Goal: Information Seeking & Learning: Learn about a topic

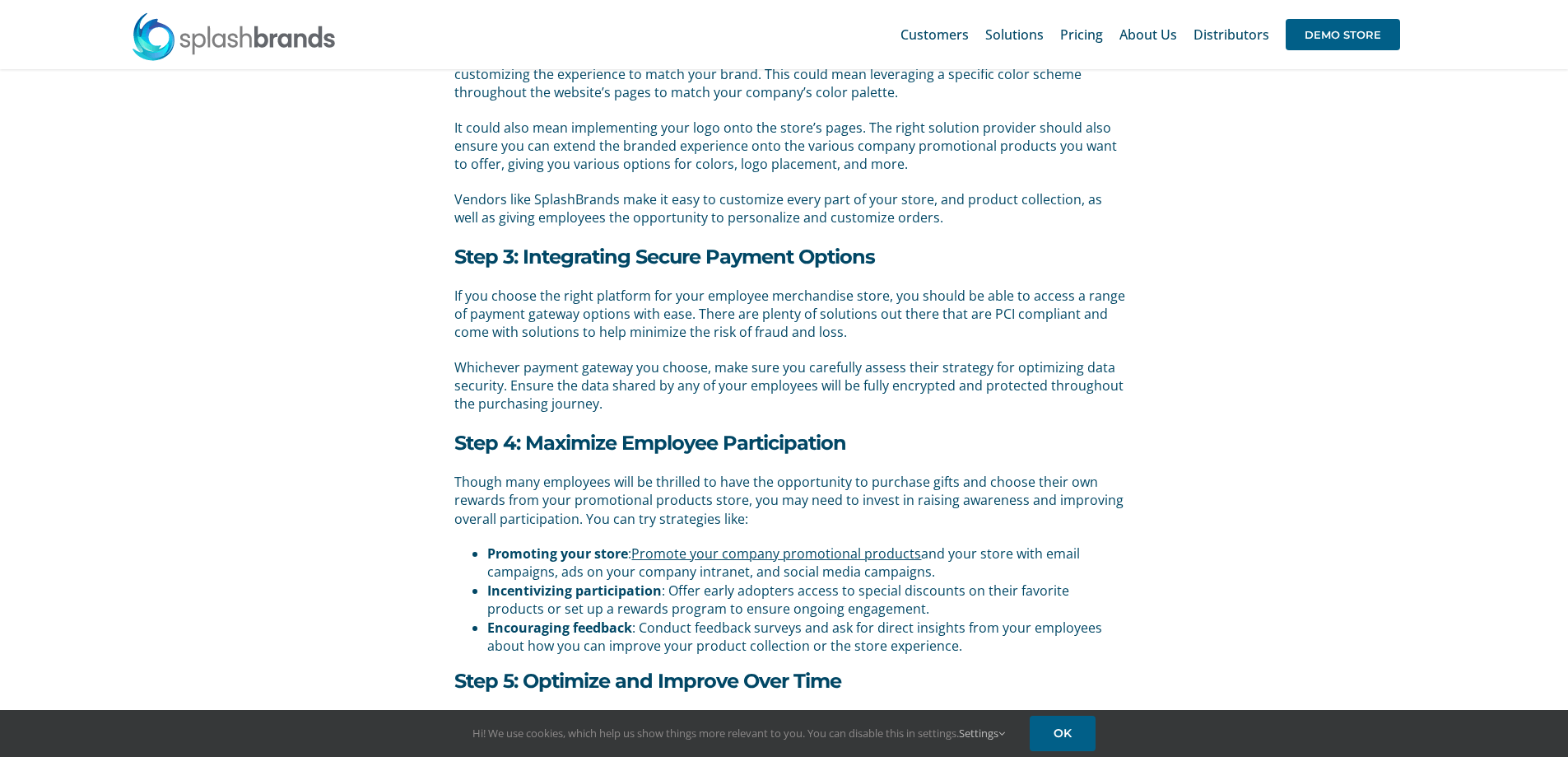
scroll to position [2262, 0]
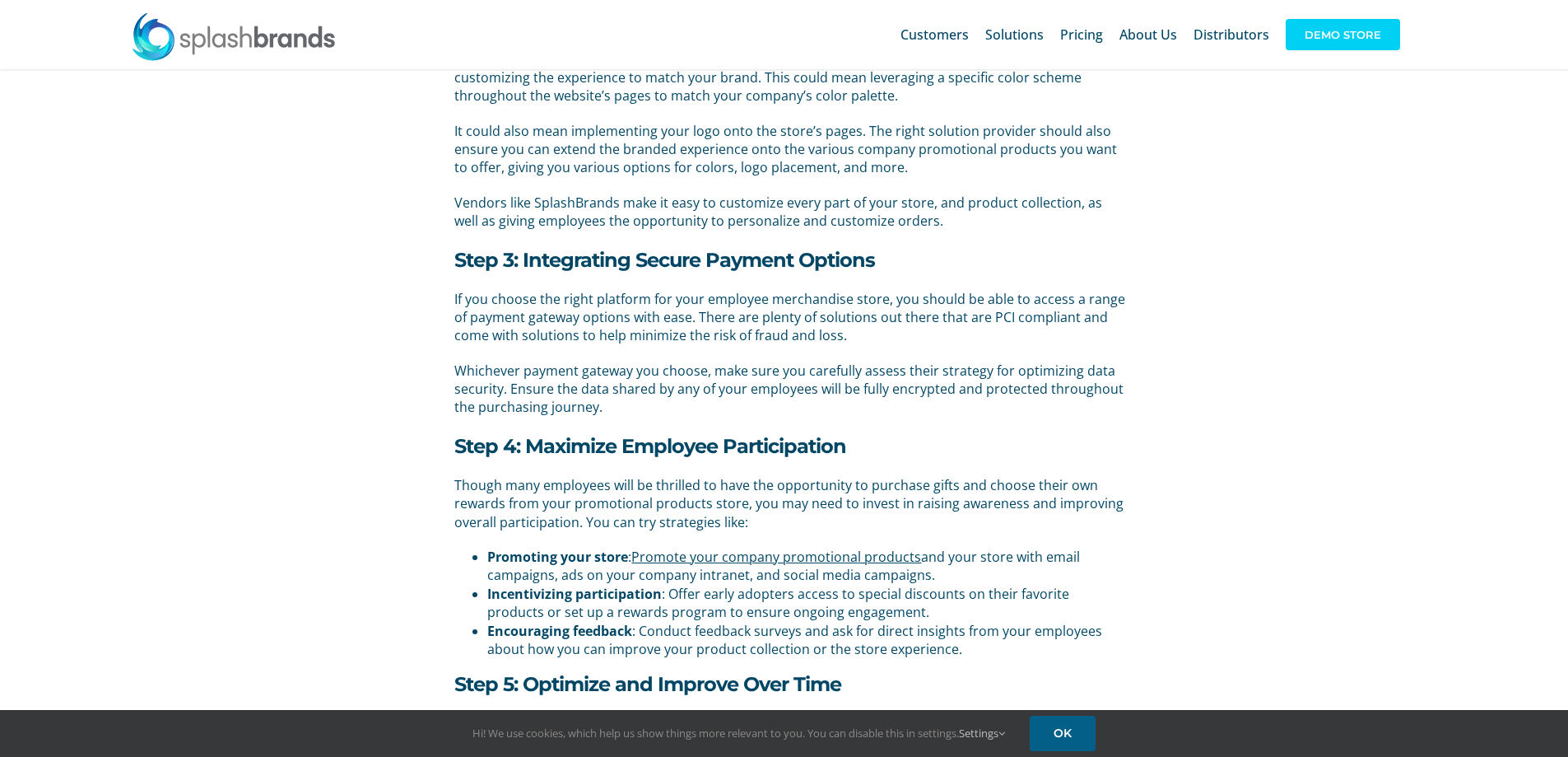
click at [1346, 29] on span "DEMO STORE" at bounding box center [1342, 34] width 114 height 31
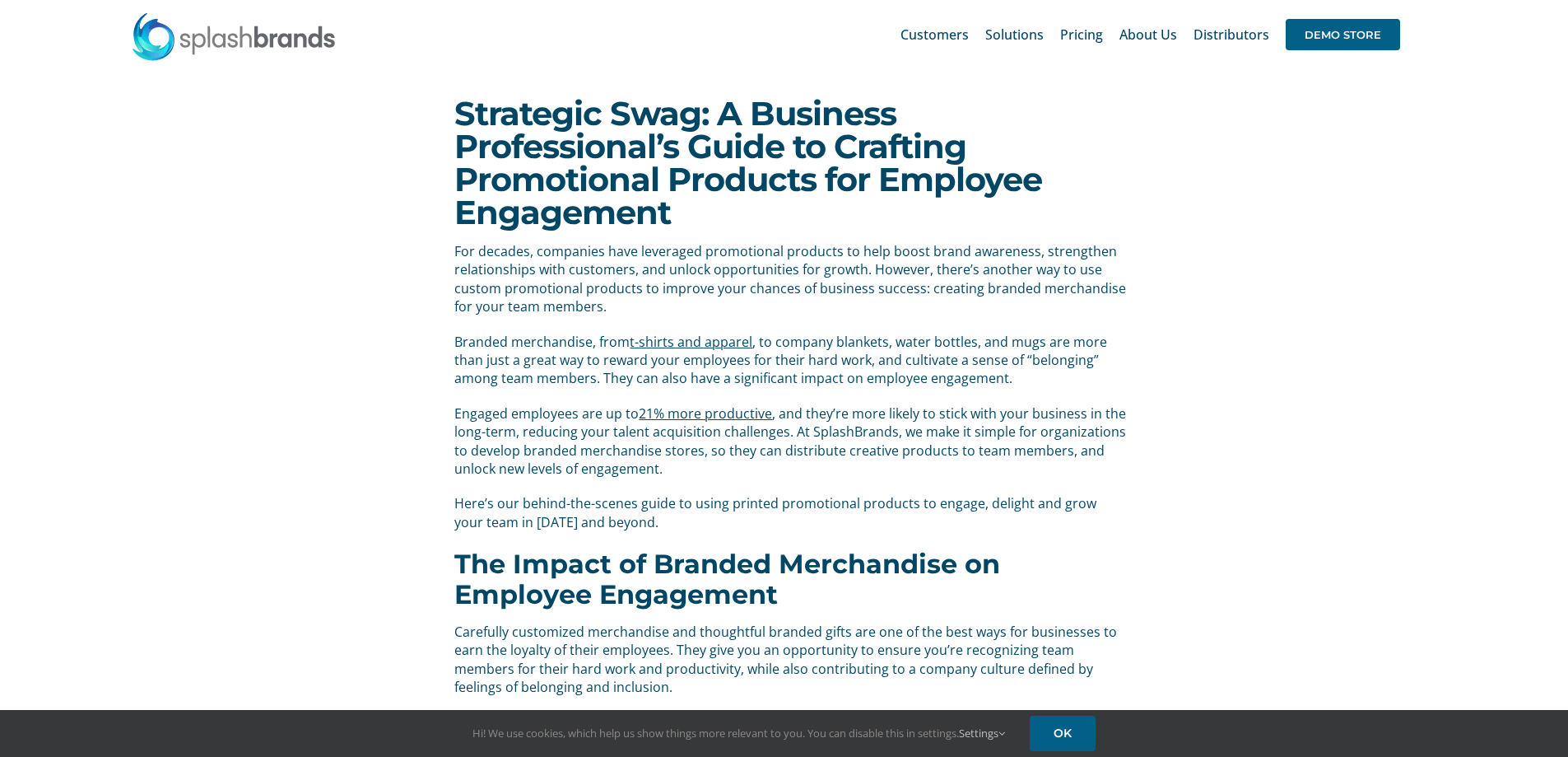
scroll to position [2262, 0]
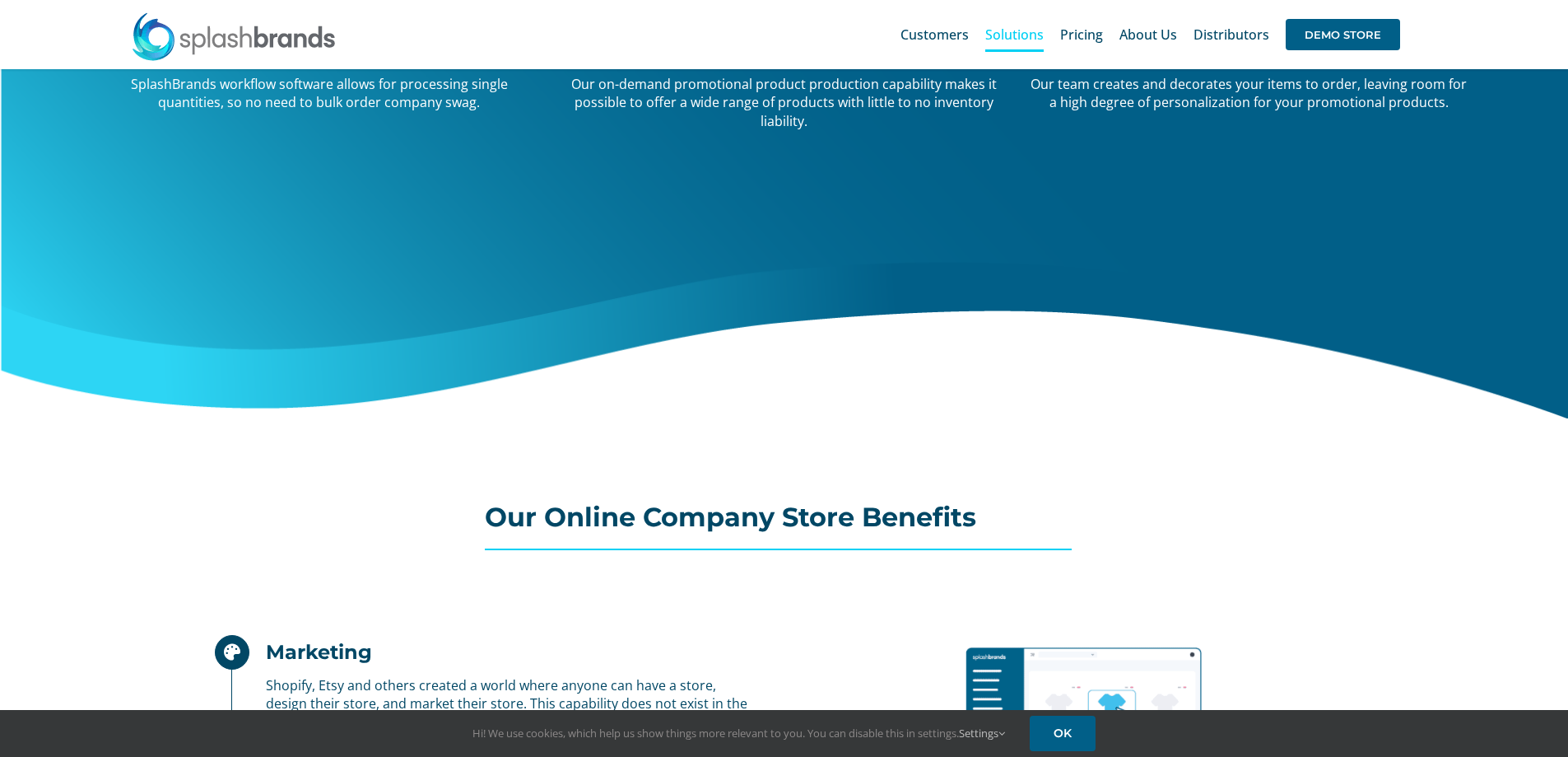
scroll to position [494, 0]
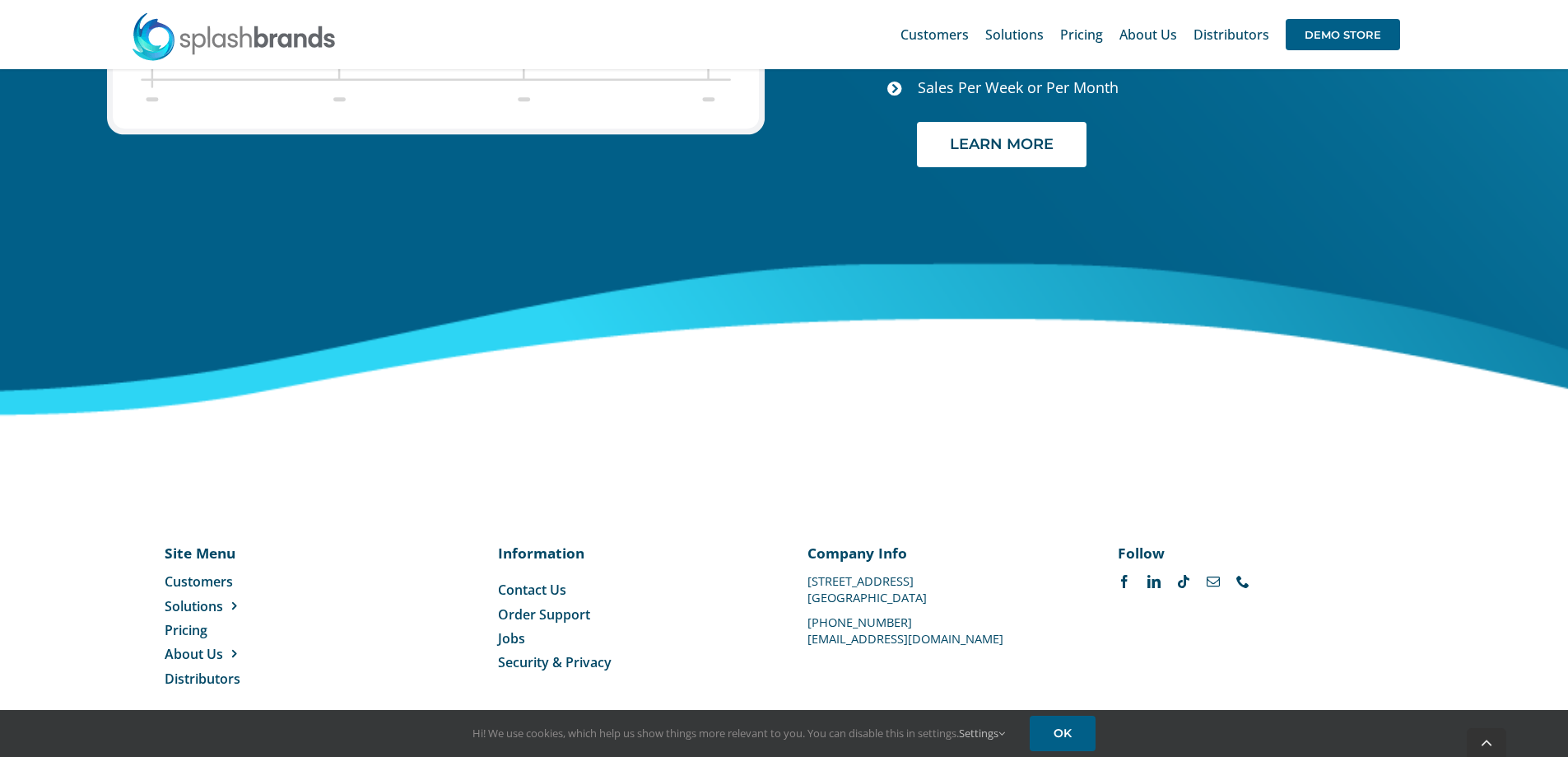
scroll to position [6927, 0]
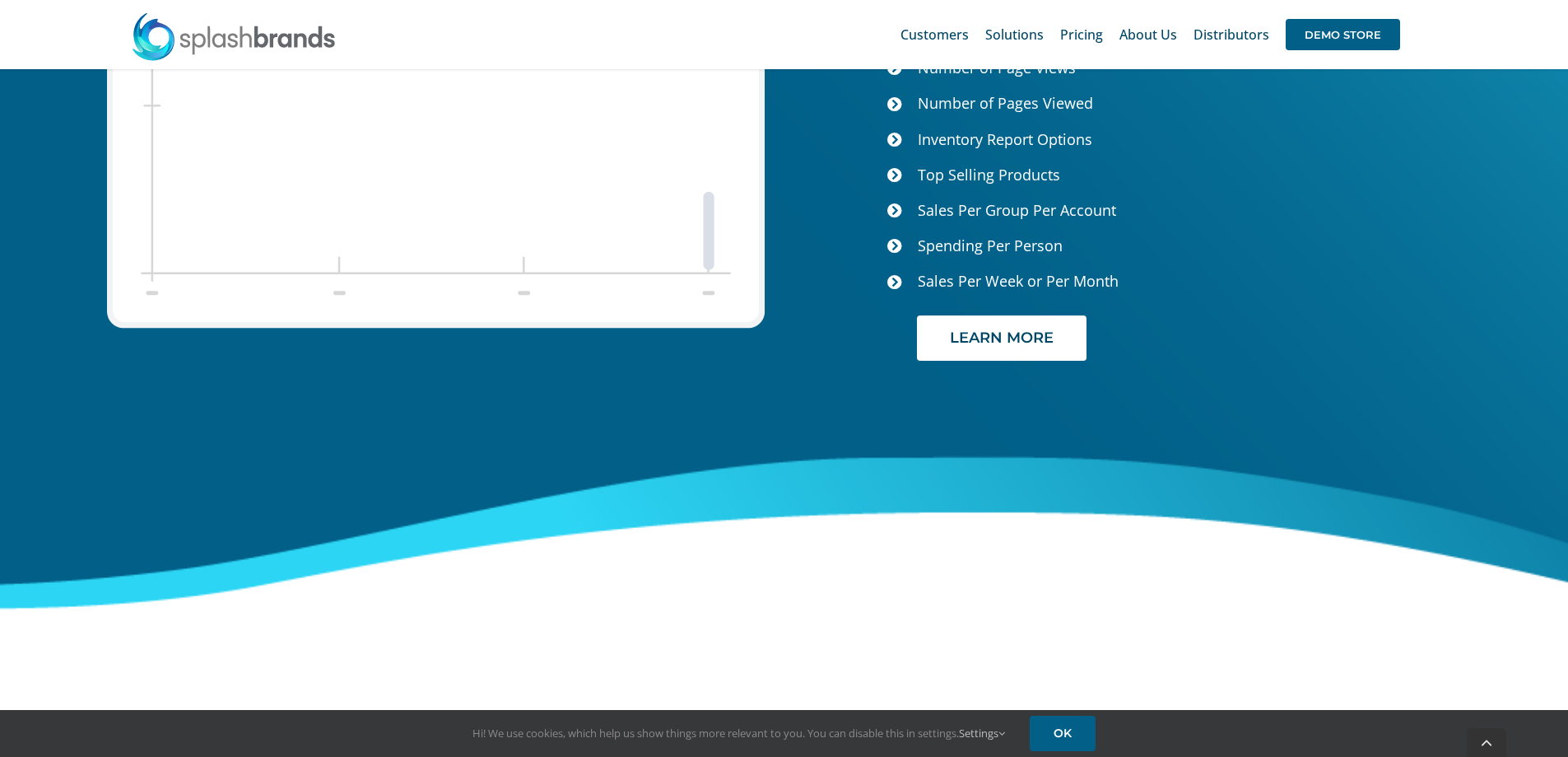
scroll to position [6927, 0]
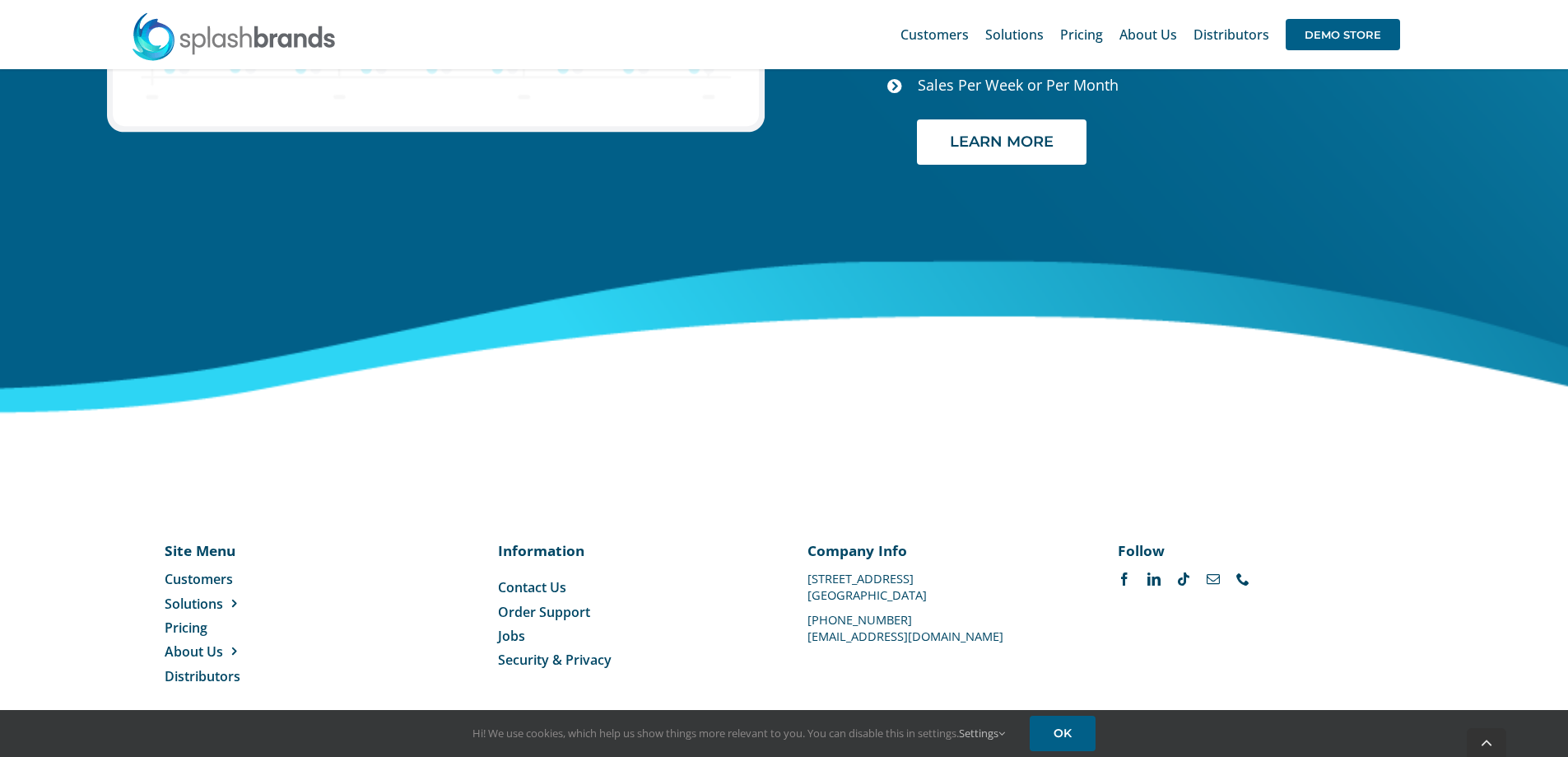
click at [509, 627] on span "Jobs" at bounding box center [511, 636] width 27 height 18
